Goal: Find specific page/section: Find specific page/section

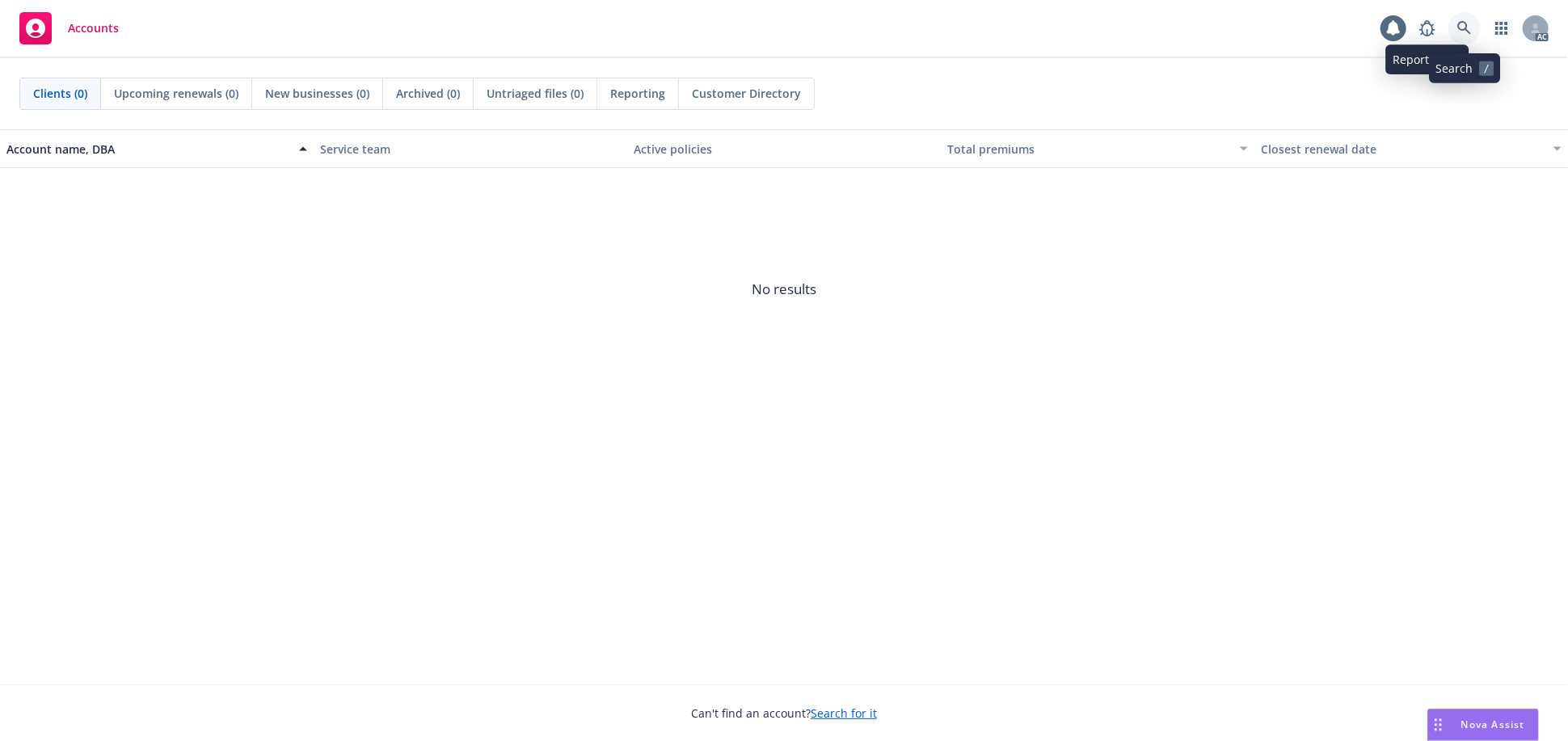
click at [1455, 27] on link at bounding box center [1464, 28] width 33 height 33
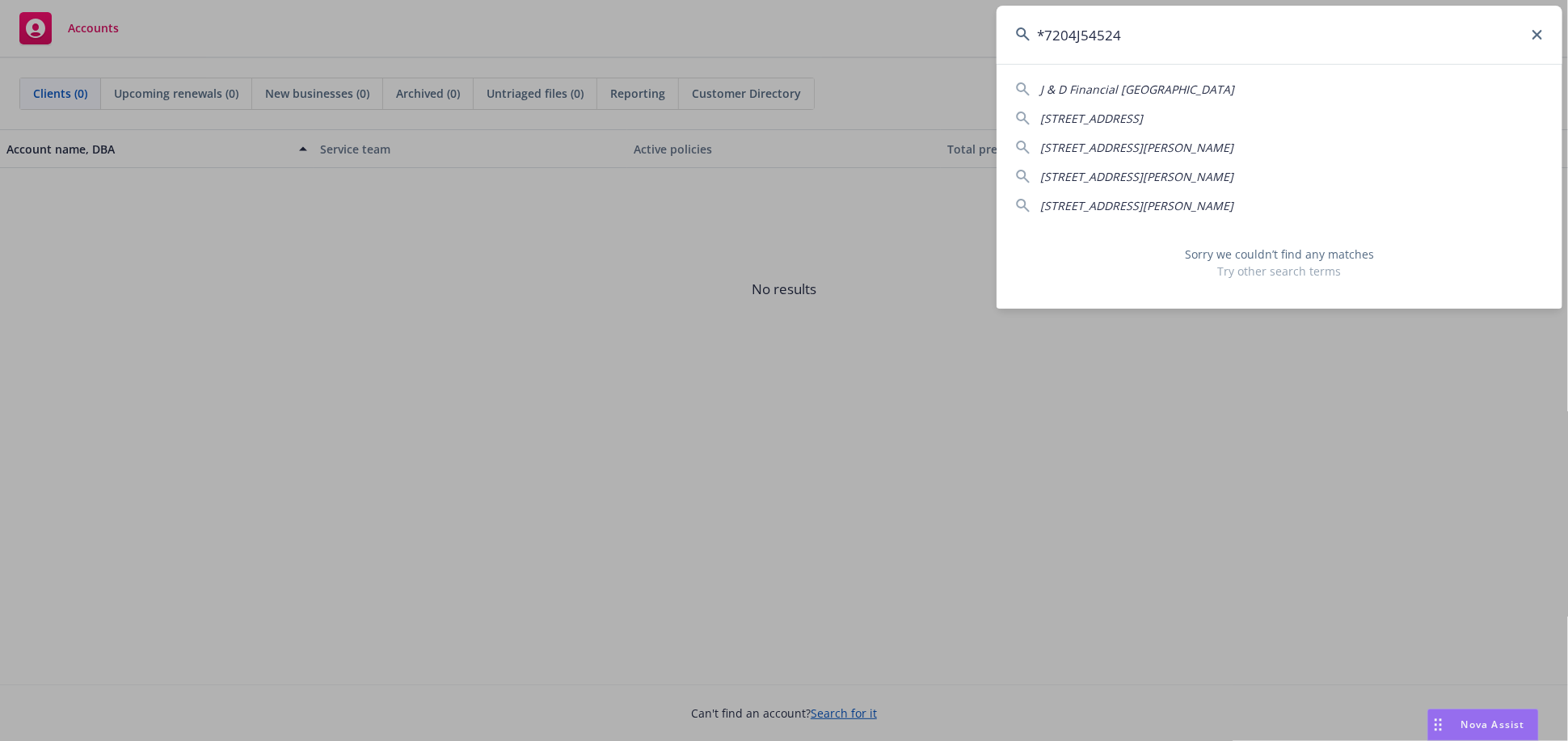
click at [1048, 37] on input "*7204J54524" at bounding box center [1279, 35] width 566 height 58
click at [1077, 37] on input "7204J54524" at bounding box center [1279, 35] width 566 height 58
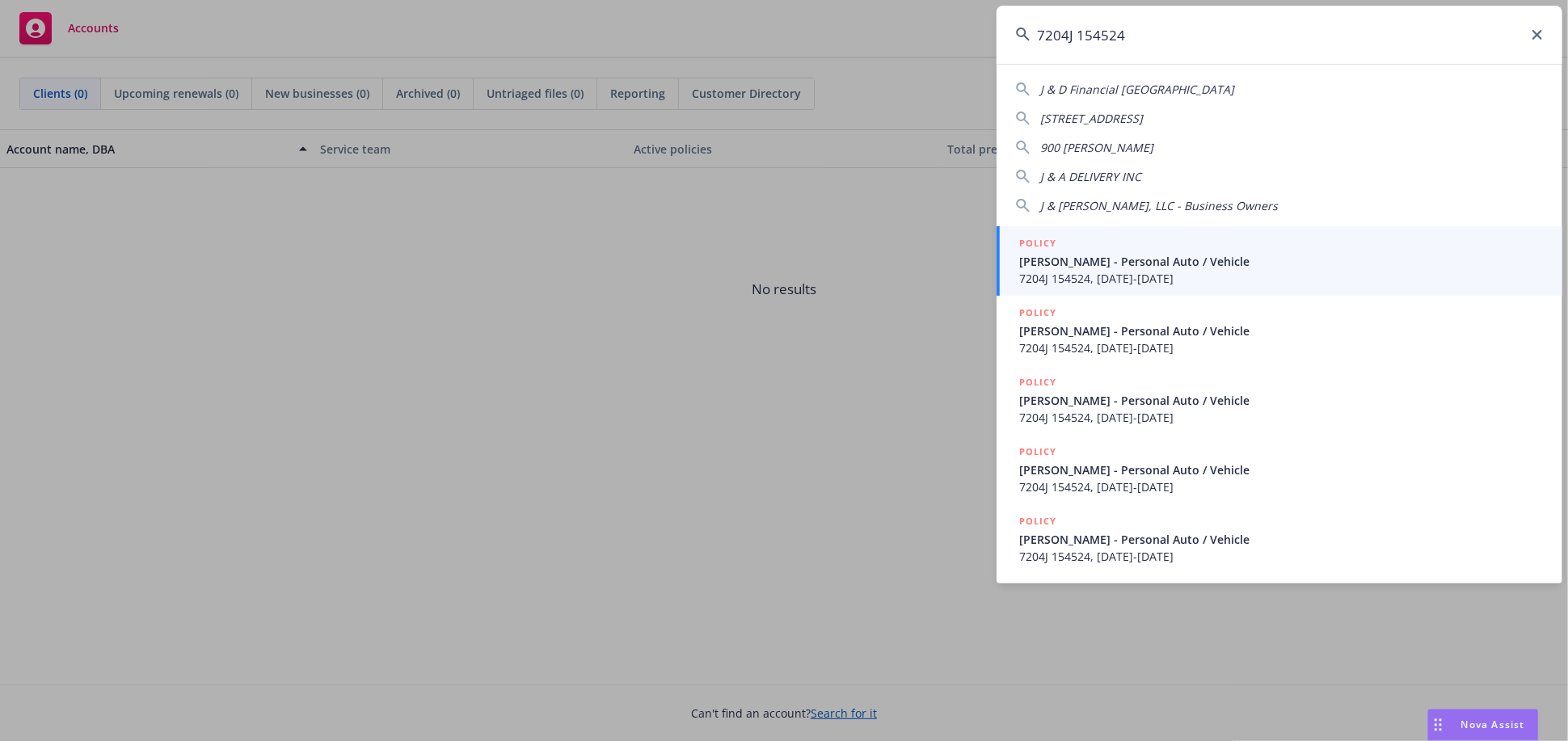
type input "7204J 154524"
click at [1096, 258] on span "[PERSON_NAME] - Personal Auto / Vehicle" at bounding box center [1281, 261] width 524 height 17
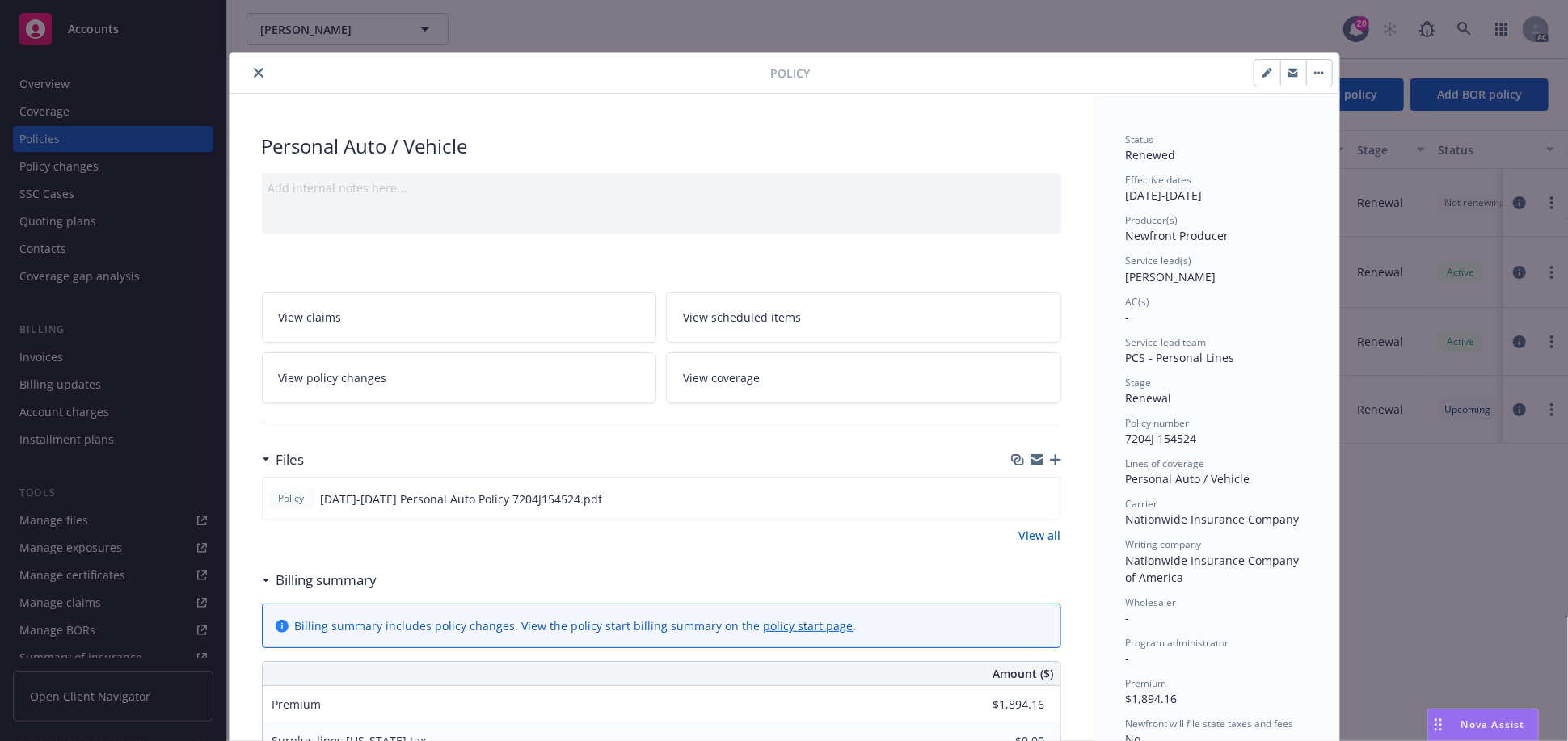
click at [255, 75] on icon "close" at bounding box center [259, 73] width 10 height 10
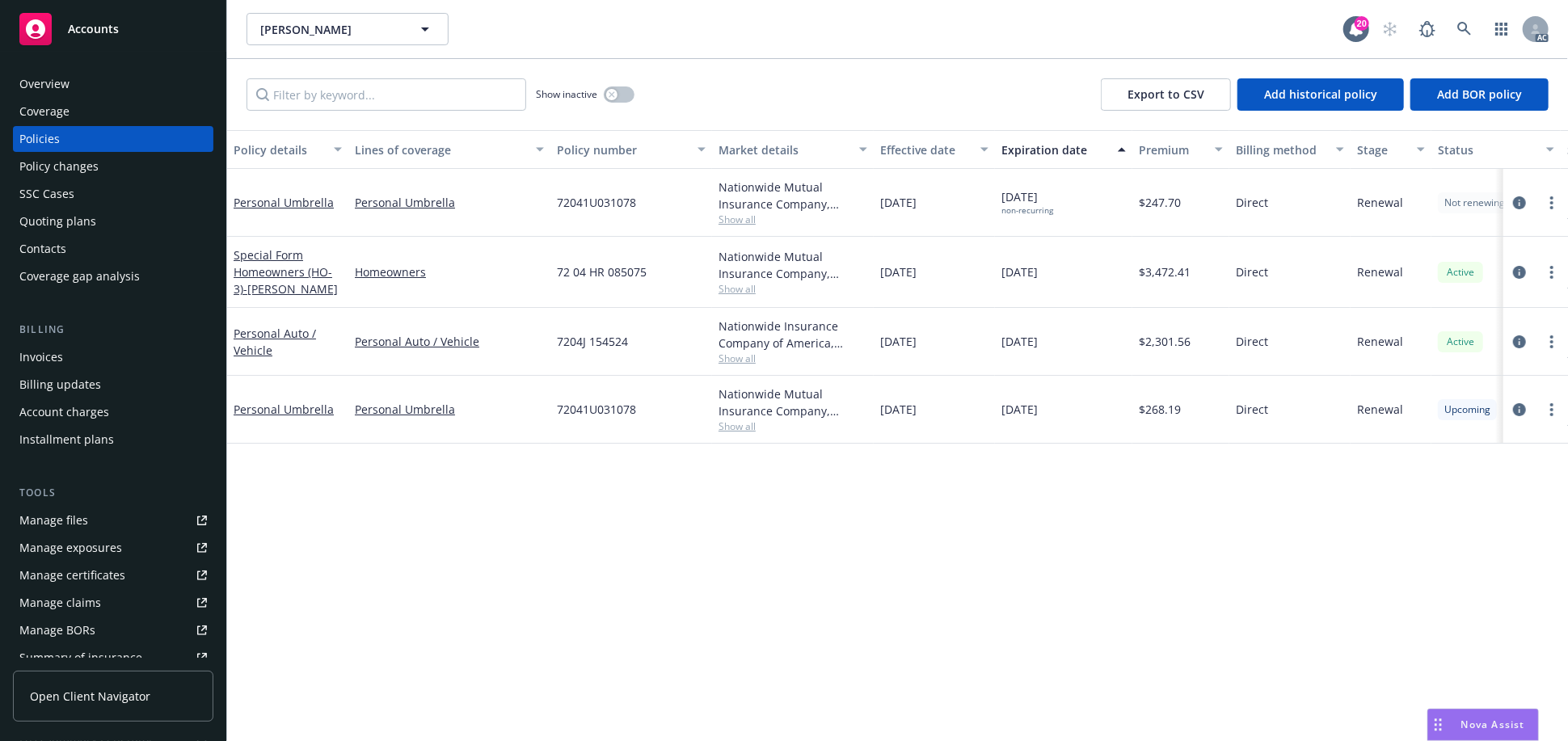
click at [123, 84] on div "Overview" at bounding box center [114, 84] width 188 height 26
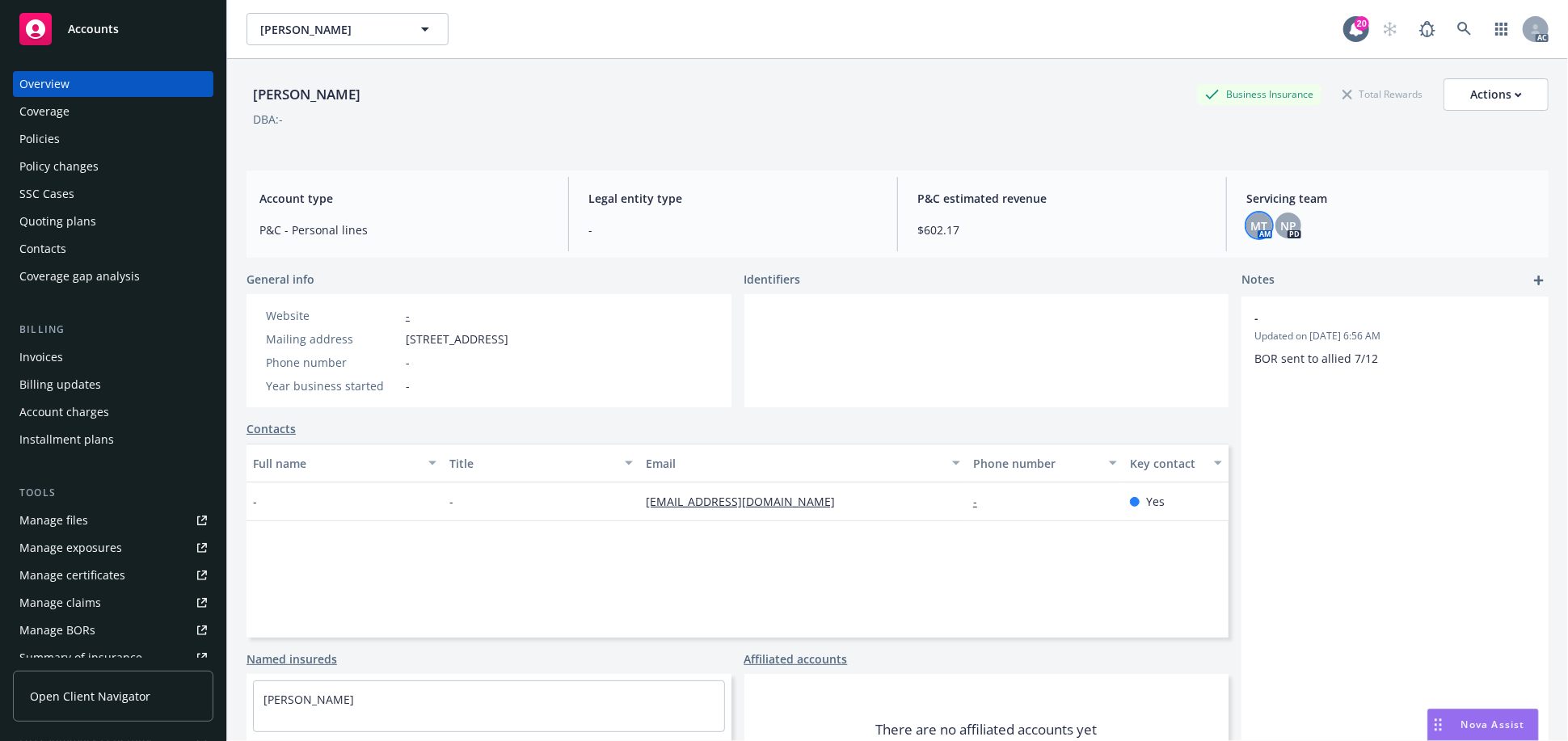
click at [1255, 221] on span "MT" at bounding box center [1259, 225] width 17 height 17
drag, startPoint x: 1158, startPoint y: 268, endPoint x: 1050, endPoint y: 275, distance: 108.2
click at [1051, 275] on span "[PERSON_NAME]" at bounding box center [1143, 269] width 184 height 20
click at [1158, 263] on span "[PERSON_NAME]" at bounding box center [1143, 269] width 184 height 20
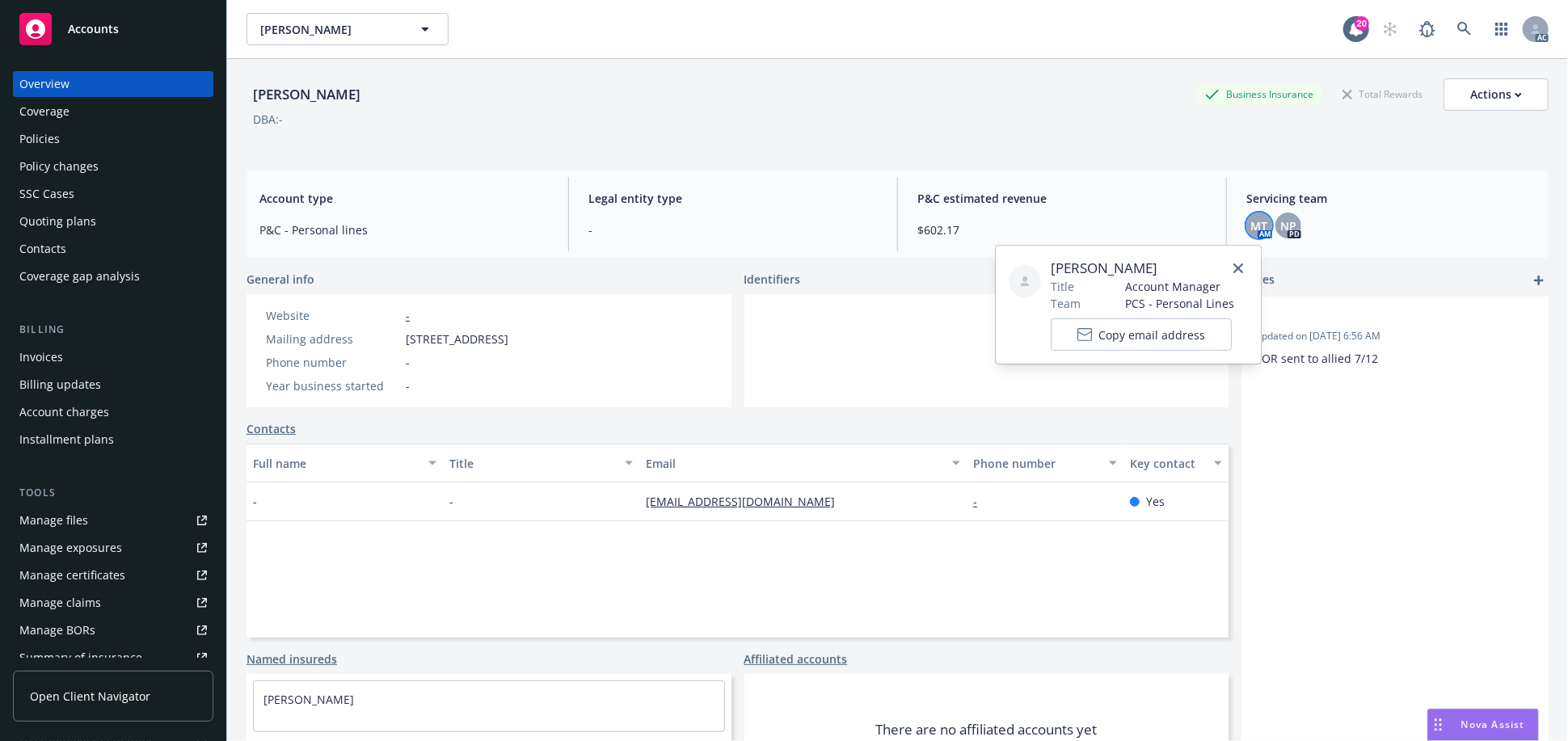
click at [1158, 263] on span "[PERSON_NAME]" at bounding box center [1143, 269] width 184 height 20
